Goal: Task Accomplishment & Management: Complete application form

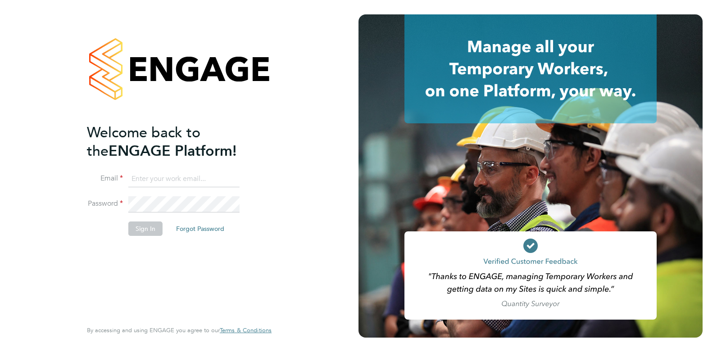
click at [171, 174] on input at bounding box center [183, 179] width 111 height 16
type input "amy@omniapeople.com"
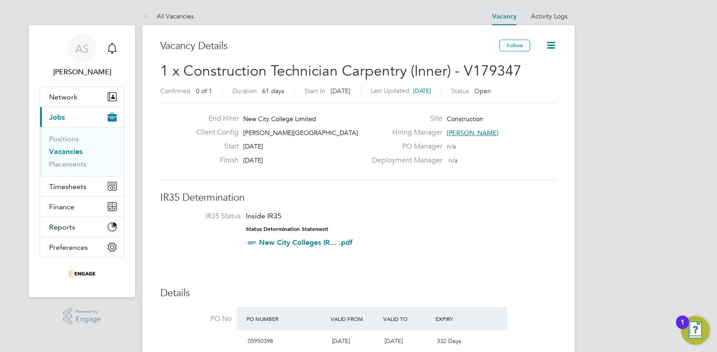
scroll to position [90, 0]
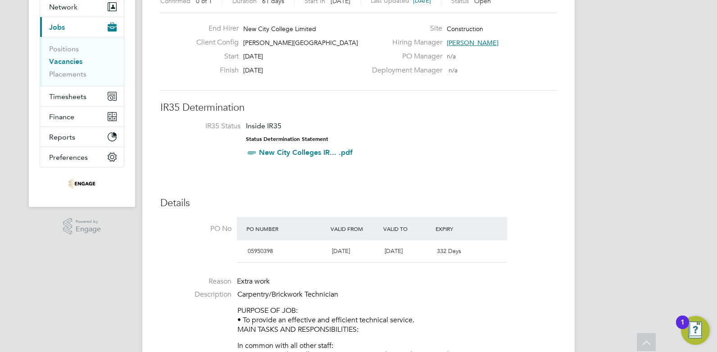
click at [76, 63] on link "Vacancies" at bounding box center [65, 61] width 33 height 9
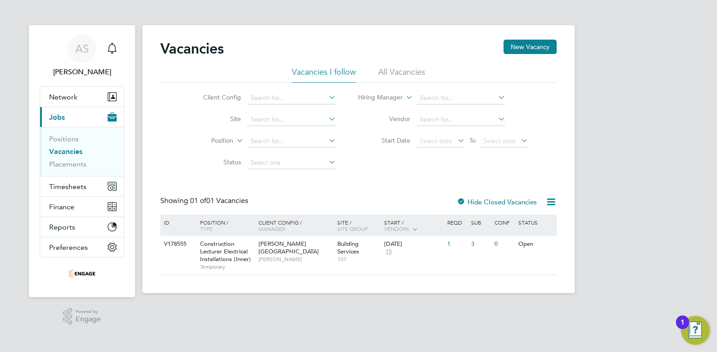
click at [392, 74] on li "All Vacancies" at bounding box center [401, 75] width 47 height 16
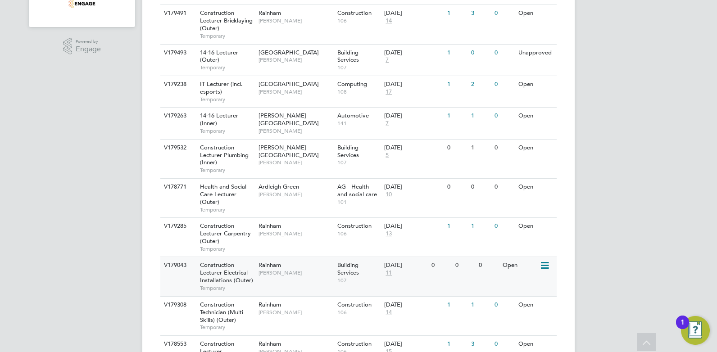
scroll to position [315, 0]
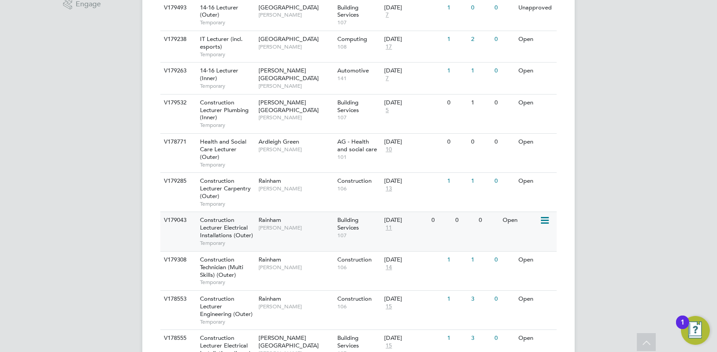
click at [284, 236] on div "V179043 Construction Lecturer Electrical Installations (Outer) Temporary Rainha…" at bounding box center [358, 231] width 396 height 39
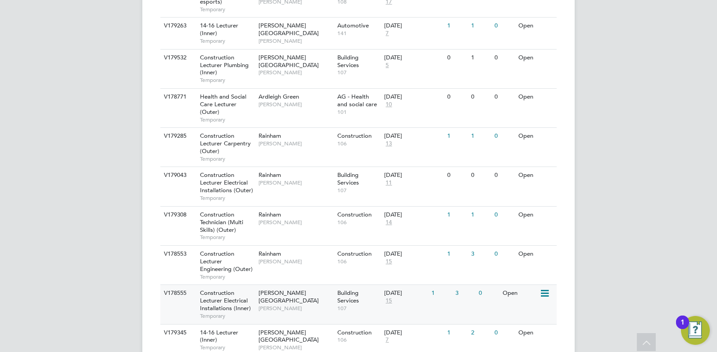
click at [302, 292] on span "[PERSON_NAME][GEOGRAPHIC_DATA]" at bounding box center [288, 296] width 60 height 15
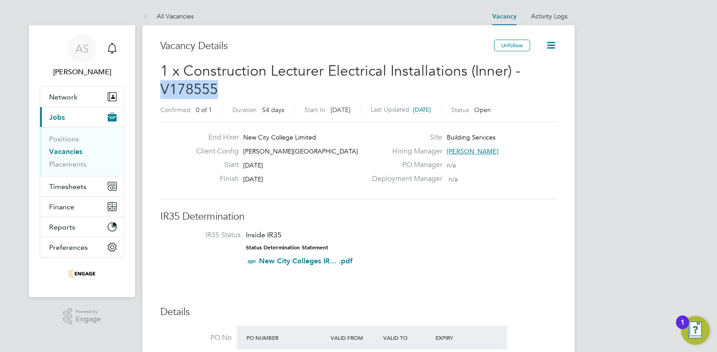
drag, startPoint x: 218, startPoint y: 91, endPoint x: 155, endPoint y: 91, distance: 62.6
drag, startPoint x: 155, startPoint y: 91, endPoint x: 192, endPoint y: 91, distance: 36.5
copy span "V178555"
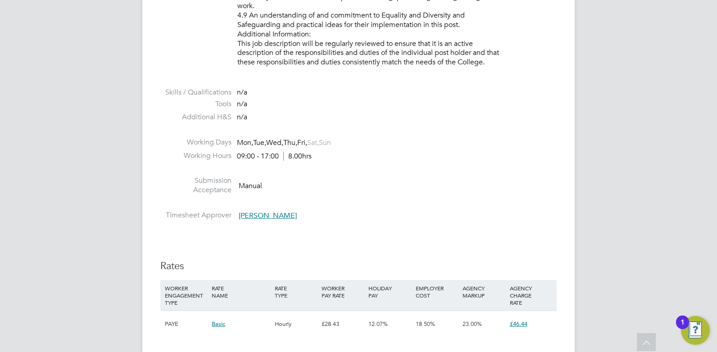
scroll to position [1576, 0]
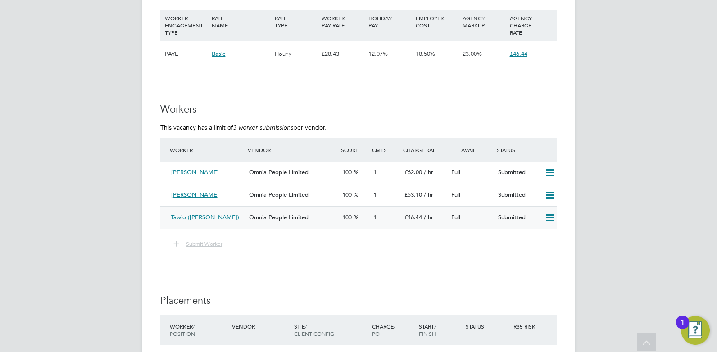
click at [552, 221] on icon at bounding box center [549, 217] width 11 height 7
click at [541, 236] on li "Remove" at bounding box center [537, 237] width 35 height 13
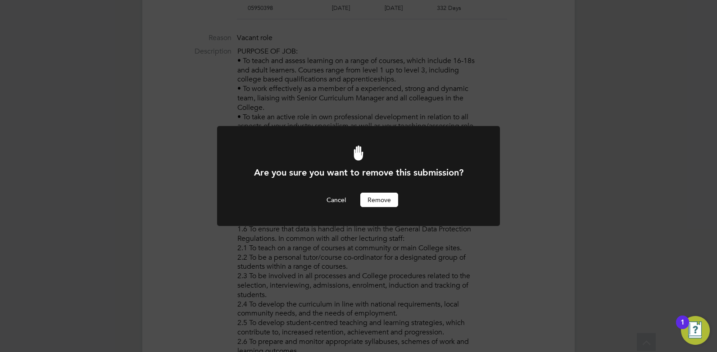
click at [378, 203] on button "Remove" at bounding box center [379, 200] width 38 height 14
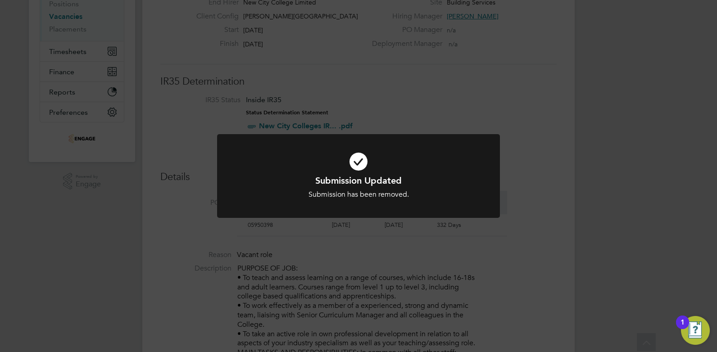
click at [362, 268] on div "Submission Updated Submission has been removed. Cancel Okay" at bounding box center [358, 176] width 717 height 352
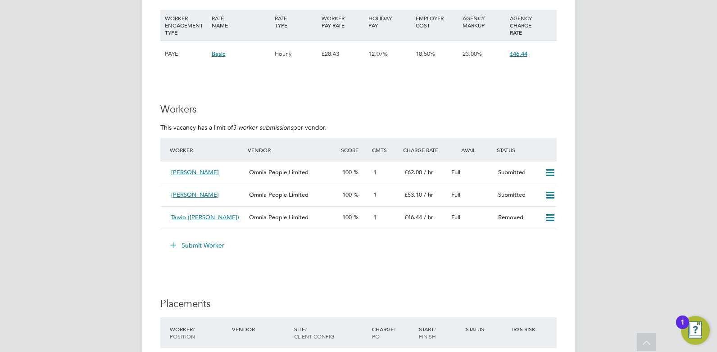
click at [200, 243] on button "Submit Worker" at bounding box center [198, 245] width 68 height 14
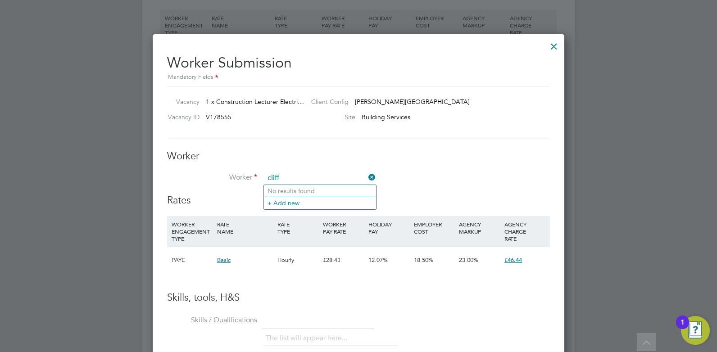
drag, startPoint x: 286, startPoint y: 177, endPoint x: 262, endPoint y: 176, distance: 23.9
click at [262, 176] on li "Worker cliff" at bounding box center [358, 183] width 383 height 23
type input "cliff"
click at [366, 180] on icon at bounding box center [366, 177] width 0 height 13
click at [312, 181] on input at bounding box center [319, 179] width 111 height 14
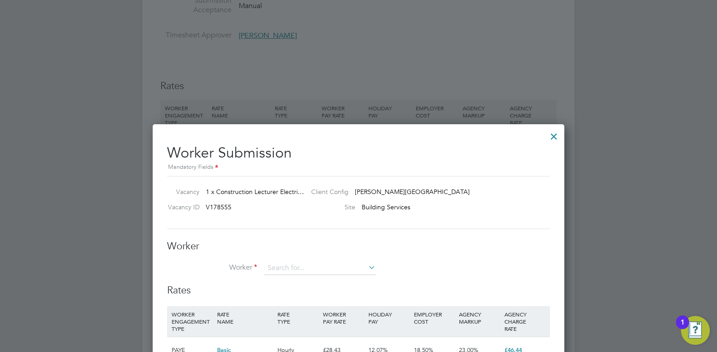
click at [555, 133] on div at bounding box center [554, 134] width 16 height 16
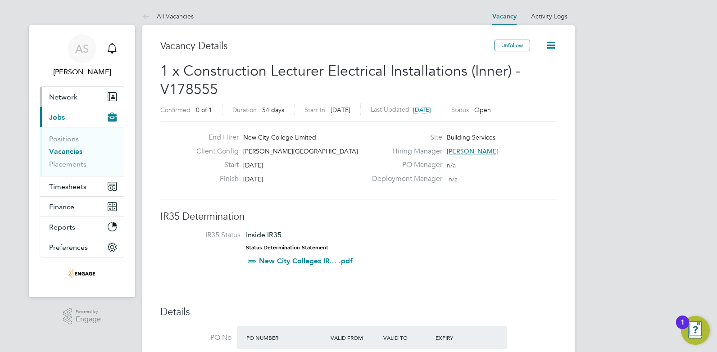
click at [73, 102] on button "Network" at bounding box center [82, 97] width 84 height 20
click at [86, 101] on button "Network" at bounding box center [82, 97] width 84 height 20
click at [83, 100] on button "Network" at bounding box center [82, 97] width 84 height 20
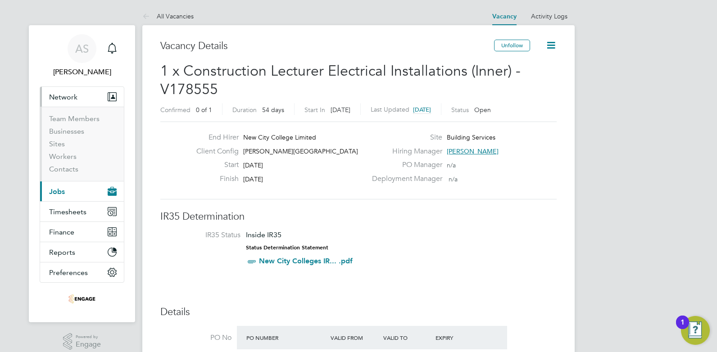
click at [87, 99] on button "Network" at bounding box center [82, 97] width 84 height 20
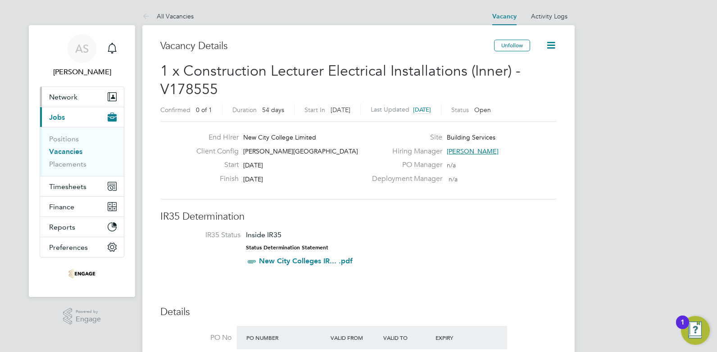
click at [72, 97] on span "Network" at bounding box center [63, 97] width 28 height 9
click at [172, 18] on link "All Vacancies" at bounding box center [167, 16] width 51 height 8
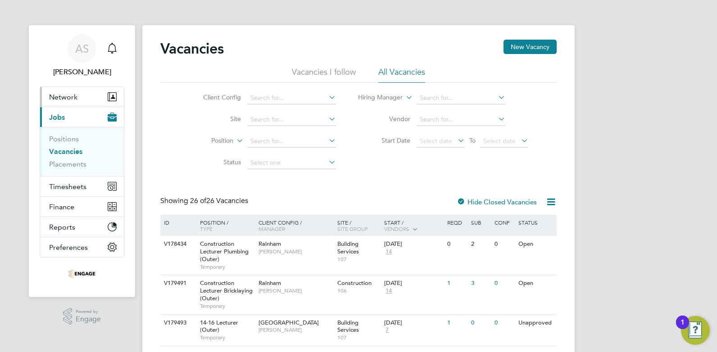
click at [79, 96] on button "Network" at bounding box center [82, 97] width 84 height 20
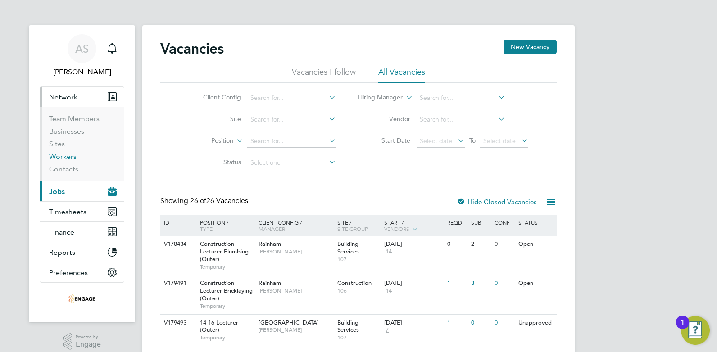
click at [70, 158] on link "Workers" at bounding box center [62, 156] width 27 height 9
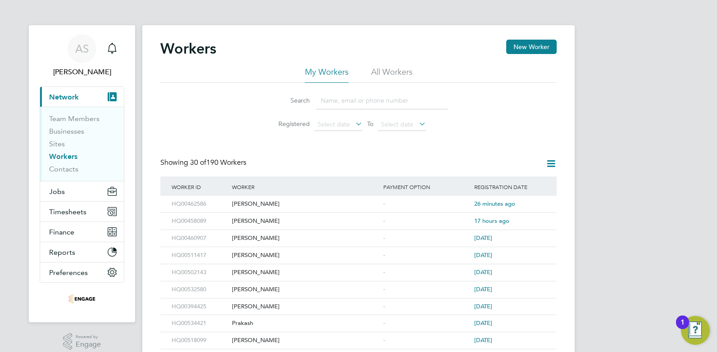
click at [341, 103] on input at bounding box center [381, 101] width 131 height 18
click at [532, 51] on button "New Worker" at bounding box center [531, 47] width 50 height 14
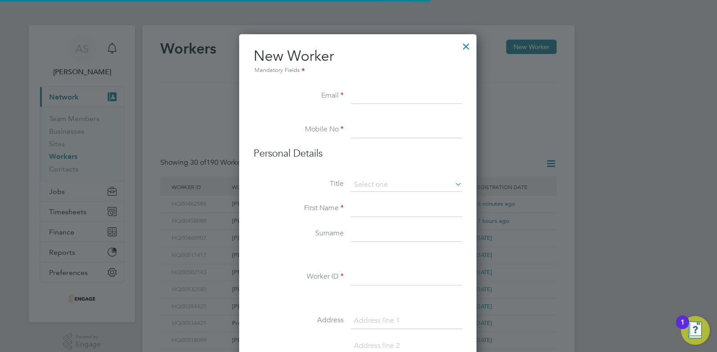
scroll to position [766, 239]
type input "am"
drag, startPoint x: 370, startPoint y: 98, endPoint x: 345, endPoint y: 98, distance: 24.3
click at [345, 98] on li "Email am" at bounding box center [357, 100] width 208 height 25
paste input "cliff.purchase@btinternet.com"
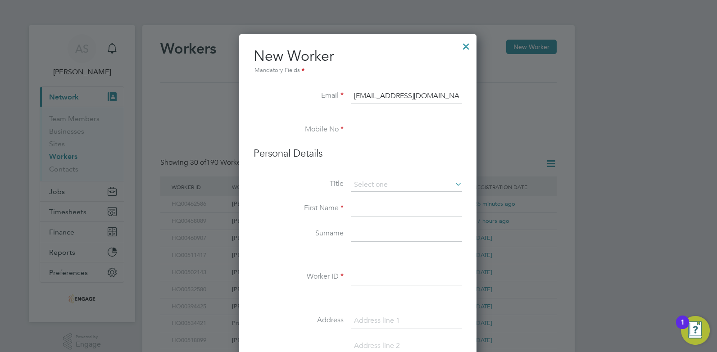
type input "cliff.purchase@btinternet.com"
click at [425, 128] on input at bounding box center [406, 130] width 111 height 16
paste input "07771 822797"
type input "07771 822797"
click at [367, 204] on input at bounding box center [406, 209] width 111 height 16
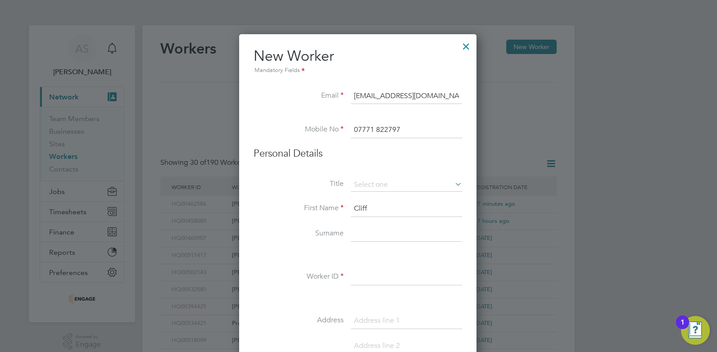
type input "Cliff"
click at [374, 275] on input at bounding box center [406, 277] width 111 height 16
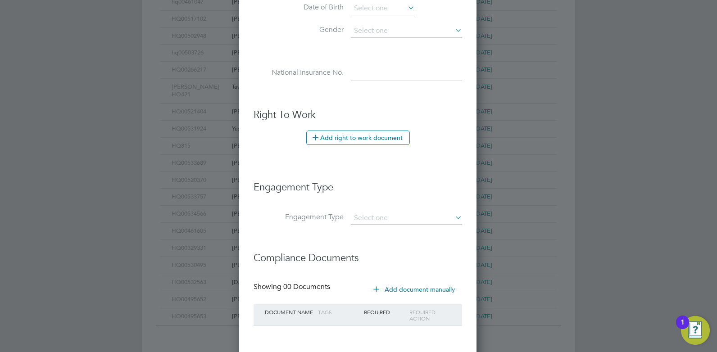
scroll to position [448, 0]
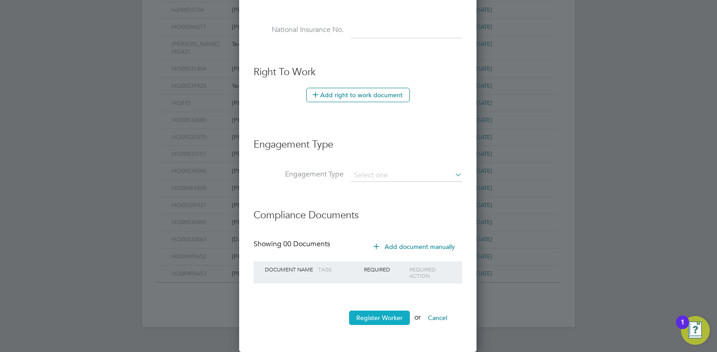
type input "Cliff HQ 457932"
click at [372, 317] on button "Register Worker" at bounding box center [379, 318] width 61 height 14
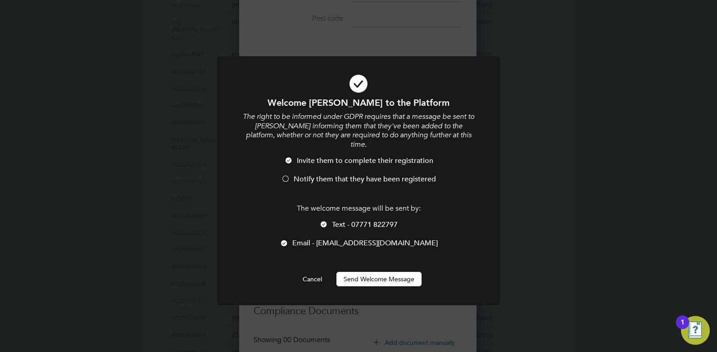
scroll to position [766, 239]
click at [322, 221] on div at bounding box center [323, 225] width 9 height 9
click at [289, 240] on div at bounding box center [284, 244] width 9 height 9
drag, startPoint x: 375, startPoint y: 274, endPoint x: 367, endPoint y: 271, distance: 9.0
click at [367, 272] on button "Send Welcome Message" at bounding box center [378, 279] width 85 height 14
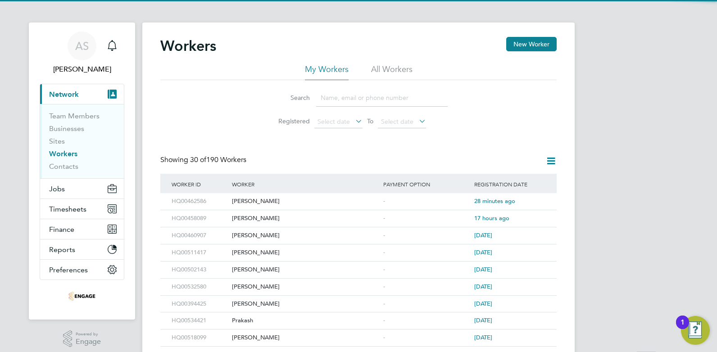
scroll to position [0, 0]
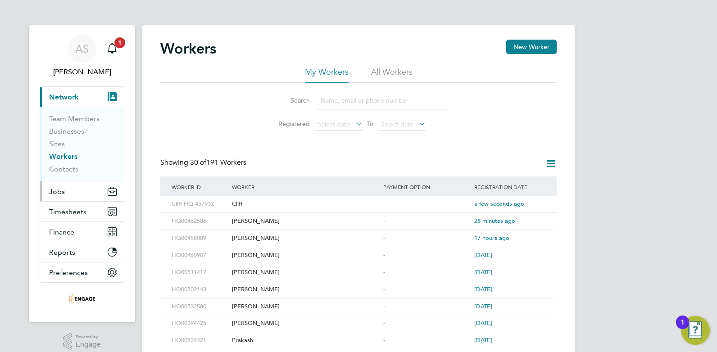
click at [72, 191] on button "Jobs" at bounding box center [82, 191] width 84 height 20
click at [65, 190] on button "Jobs" at bounding box center [82, 191] width 84 height 20
click at [69, 194] on button "Jobs" at bounding box center [82, 191] width 84 height 20
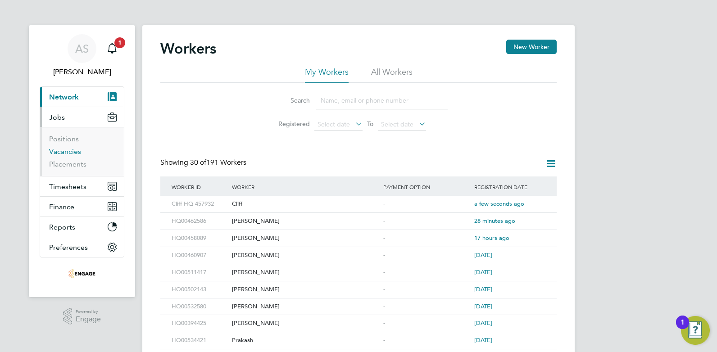
click at [72, 149] on link "Vacancies" at bounding box center [65, 151] width 32 height 9
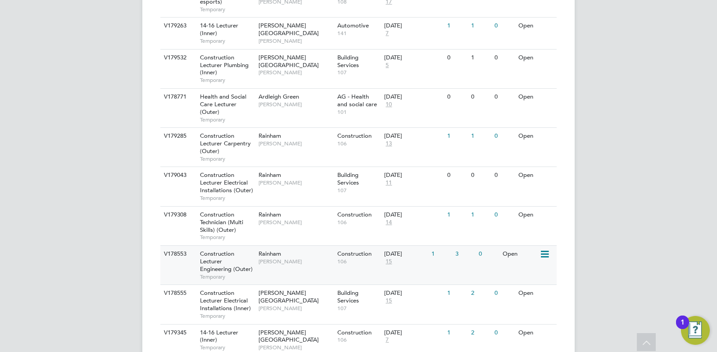
scroll to position [495, 0]
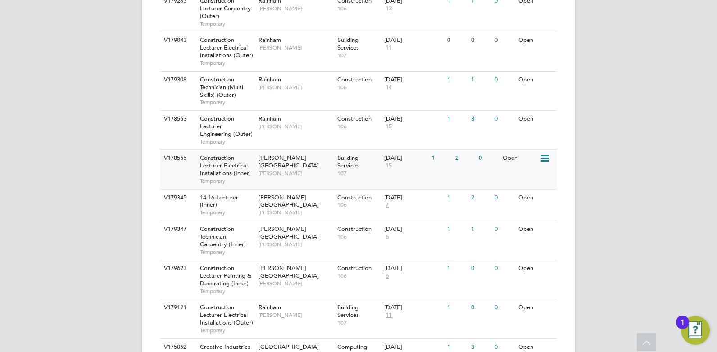
click at [546, 161] on icon at bounding box center [543, 158] width 9 height 11
click at [306, 176] on div "V178555 Construction Lecturer Electrical Installations (Inner) Temporary Hackne…" at bounding box center [358, 168] width 396 height 39
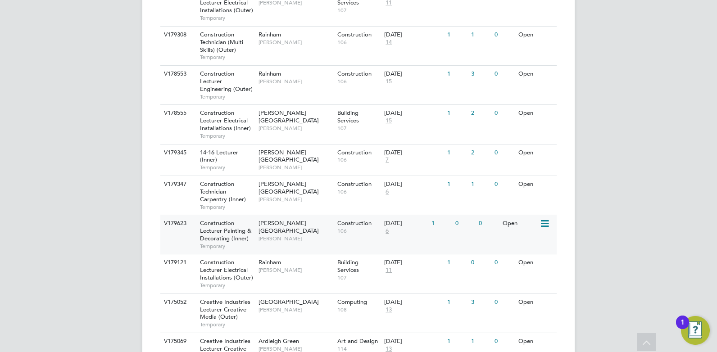
scroll to position [585, 0]
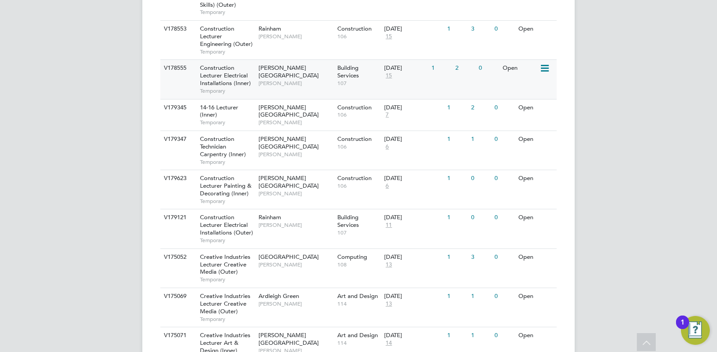
click at [407, 75] on div "01 Sep 2025 15" at bounding box center [405, 72] width 47 height 24
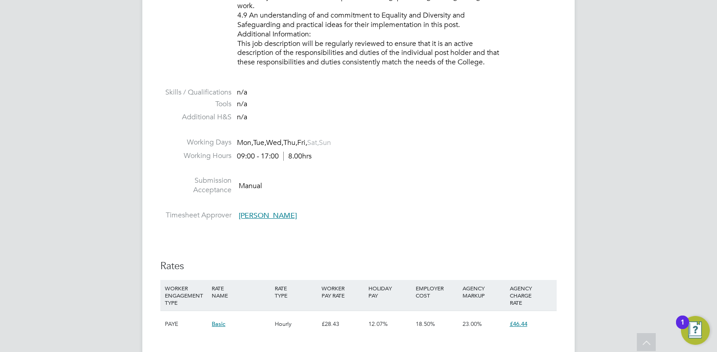
scroll to position [1531, 0]
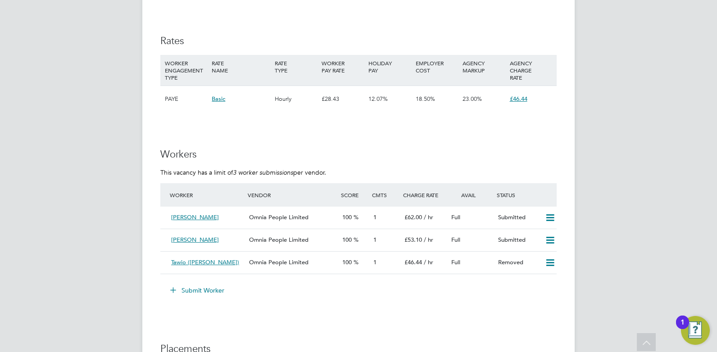
click at [200, 290] on button "Submit Worker" at bounding box center [198, 290] width 68 height 14
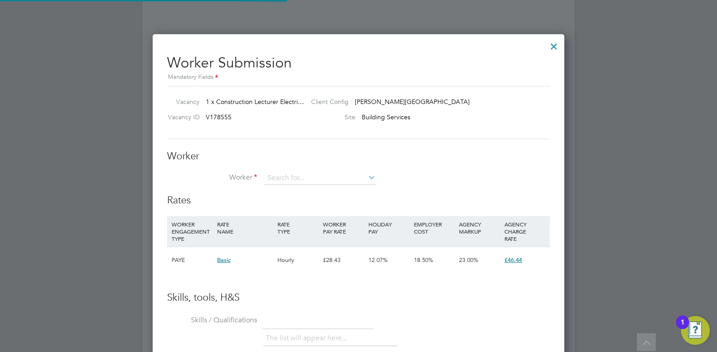
scroll to position [14, 234]
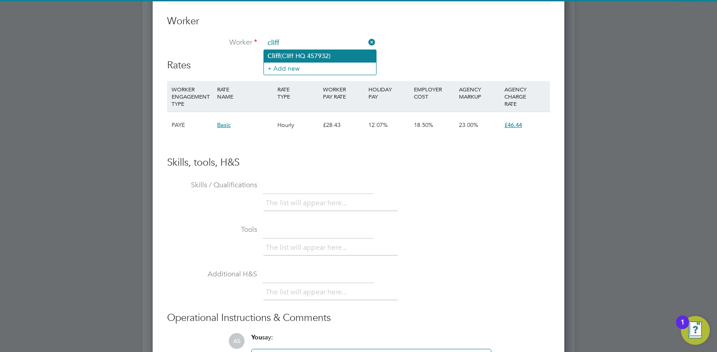
click at [300, 58] on li "Cliff (Cliff HQ 457932)" at bounding box center [320, 56] width 112 height 12
type input "Cliff (Cliff HQ 457932)"
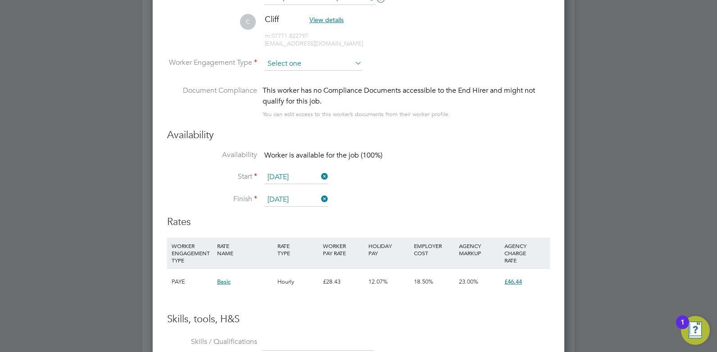
click at [301, 65] on input at bounding box center [313, 64] width 98 height 14
click at [303, 83] on li "PAYE" at bounding box center [313, 88] width 99 height 12
type input "PAYE"
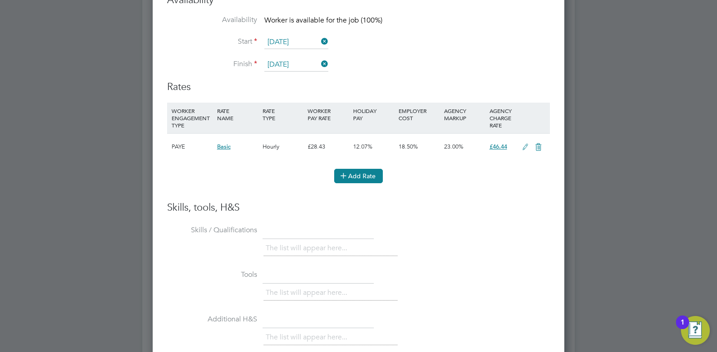
click at [354, 176] on button "Add Rate" at bounding box center [358, 176] width 49 height 14
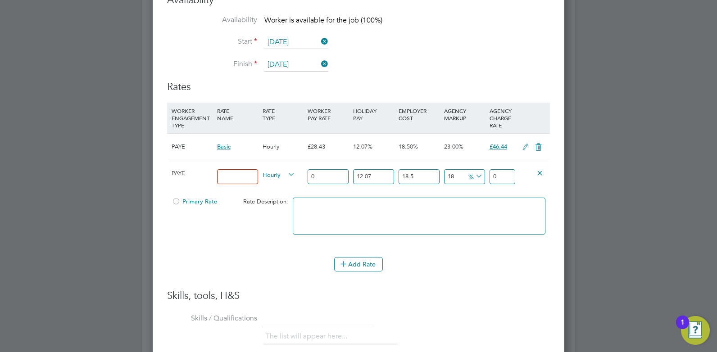
click at [231, 174] on input at bounding box center [237, 176] width 41 height 15
type input "40"
click at [312, 202] on textarea at bounding box center [419, 216] width 253 height 37
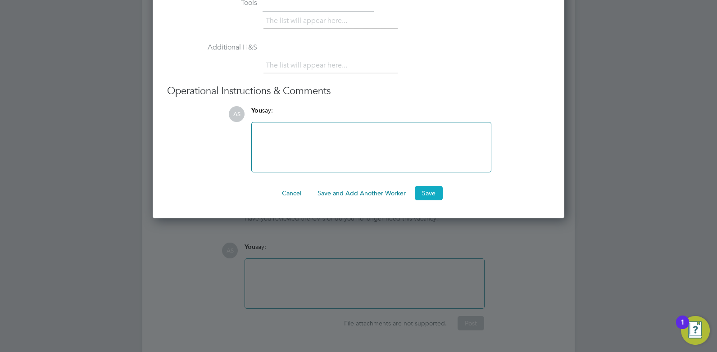
click at [422, 192] on button "Save" at bounding box center [429, 193] width 28 height 14
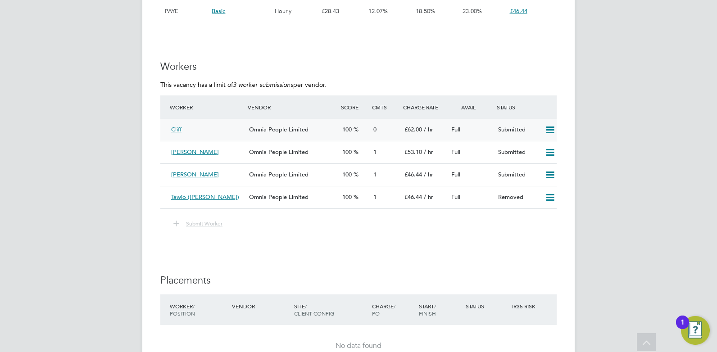
click at [316, 127] on div "Omnia People Limited" at bounding box center [291, 129] width 93 height 15
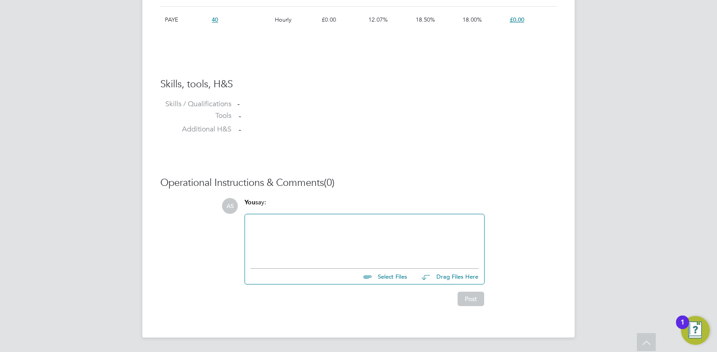
click at [386, 276] on input "file" at bounding box center [411, 275] width 135 height 13
click at [394, 278] on input "file" at bounding box center [411, 275] width 135 height 13
type input "C:\fakepath\Cliff HQ00457932.doc"
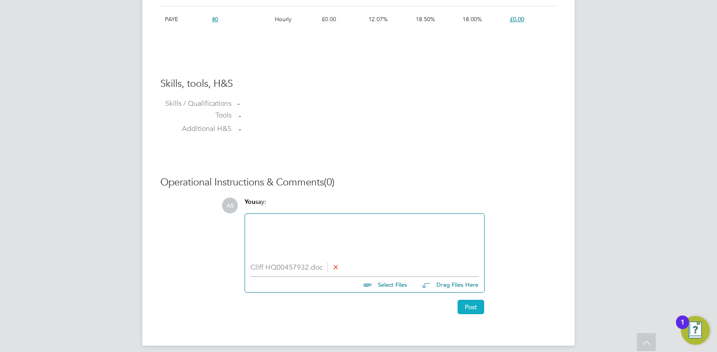
click at [470, 310] on button "Post" at bounding box center [470, 307] width 27 height 14
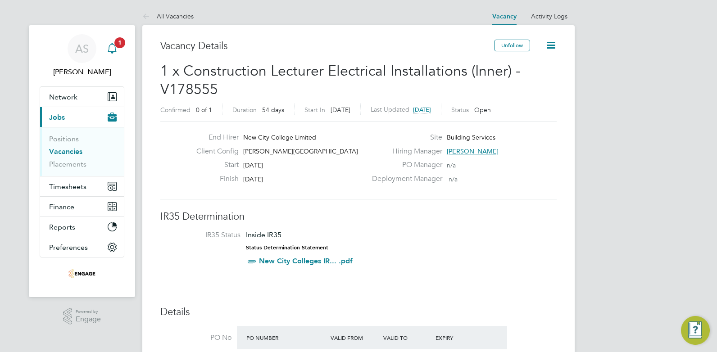
click at [124, 44] on span "1" at bounding box center [119, 42] width 11 height 11
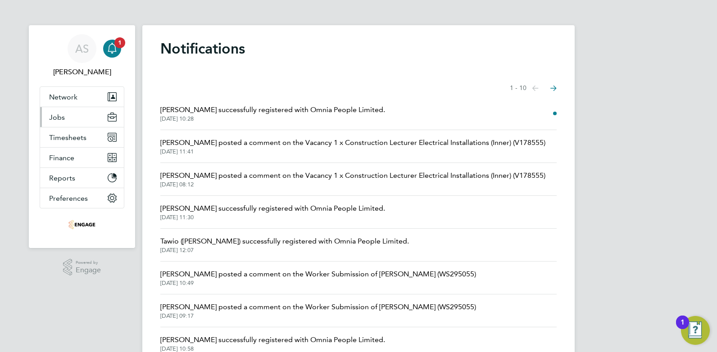
click at [70, 118] on button "Jobs" at bounding box center [82, 117] width 84 height 20
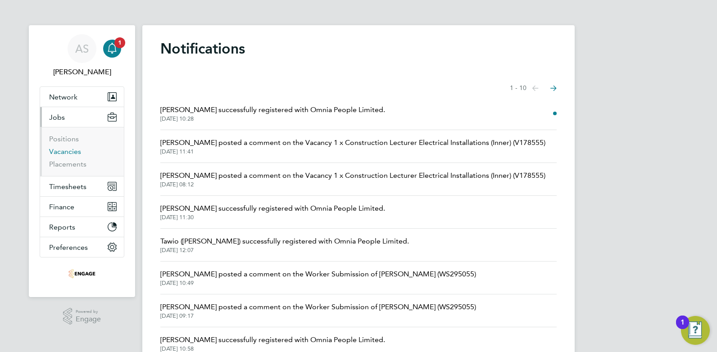
click at [77, 151] on link "Vacancies" at bounding box center [65, 151] width 32 height 9
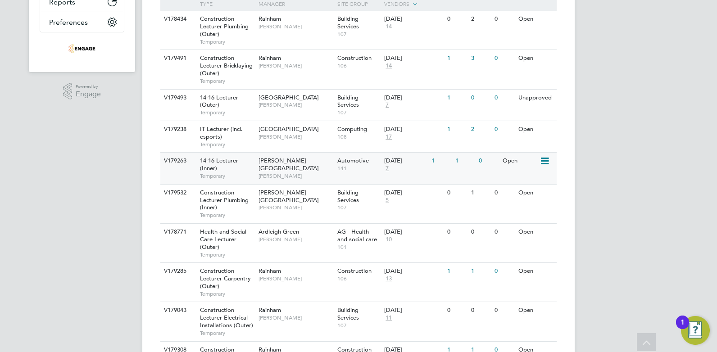
scroll to position [360, 0]
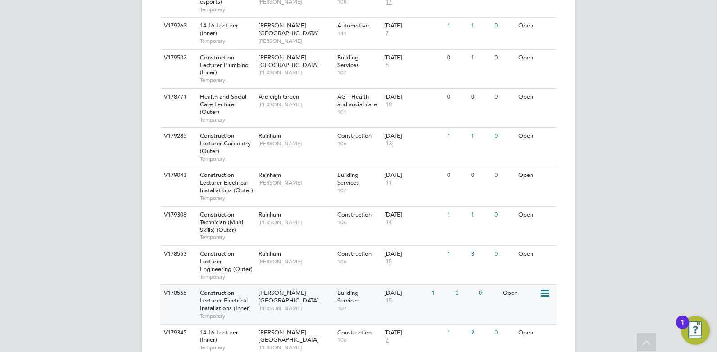
click at [548, 293] on icon at bounding box center [543, 293] width 9 height 11
click at [526, 312] on li "View Details" at bounding box center [523, 314] width 52 height 13
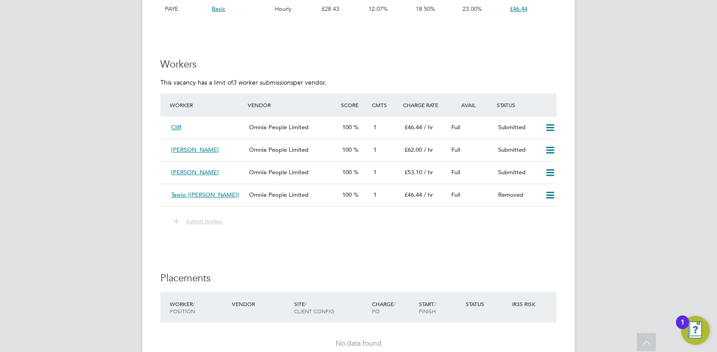
scroll to position [1666, 0]
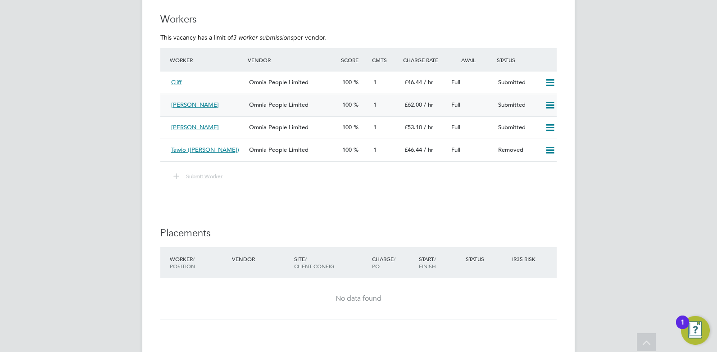
click at [555, 106] on icon at bounding box center [549, 105] width 11 height 7
click at [352, 188] on li "Submit Worker" at bounding box center [358, 181] width 396 height 21
